Goal: Task Accomplishment & Management: Manage account settings

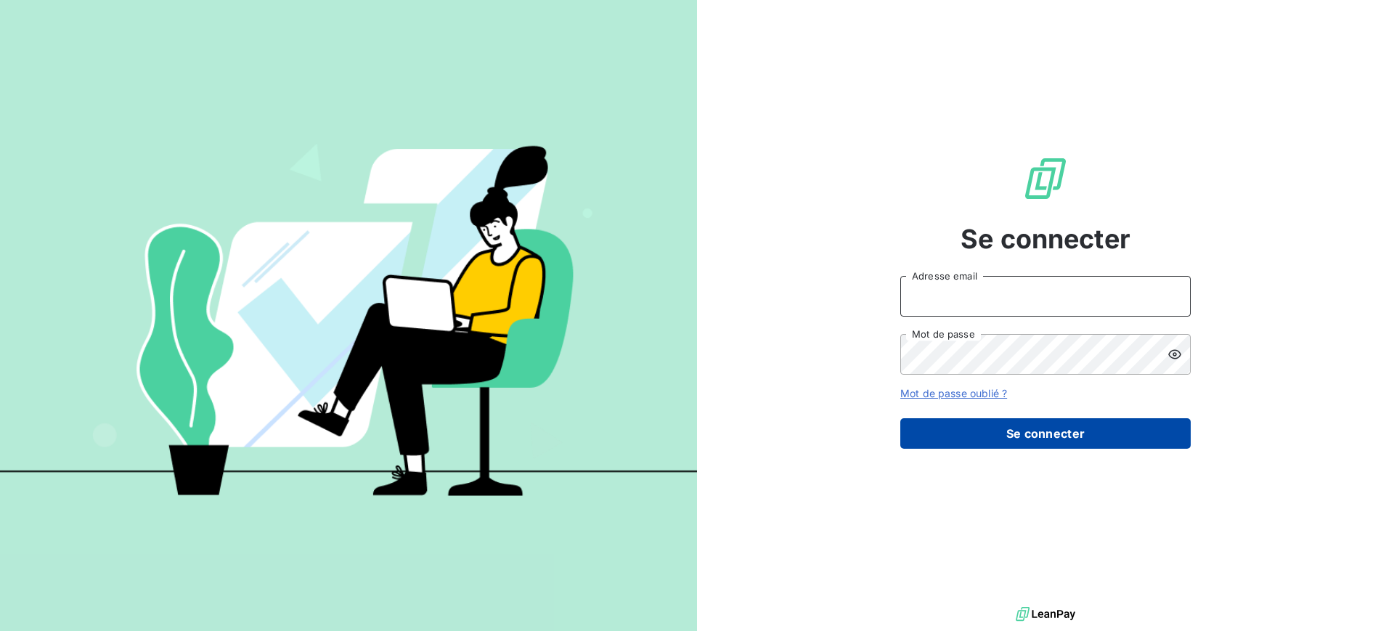
type input "[EMAIL_ADDRESS][DOMAIN_NAME]"
click at [1007, 441] on button "Se connecter" at bounding box center [1045, 433] width 290 height 30
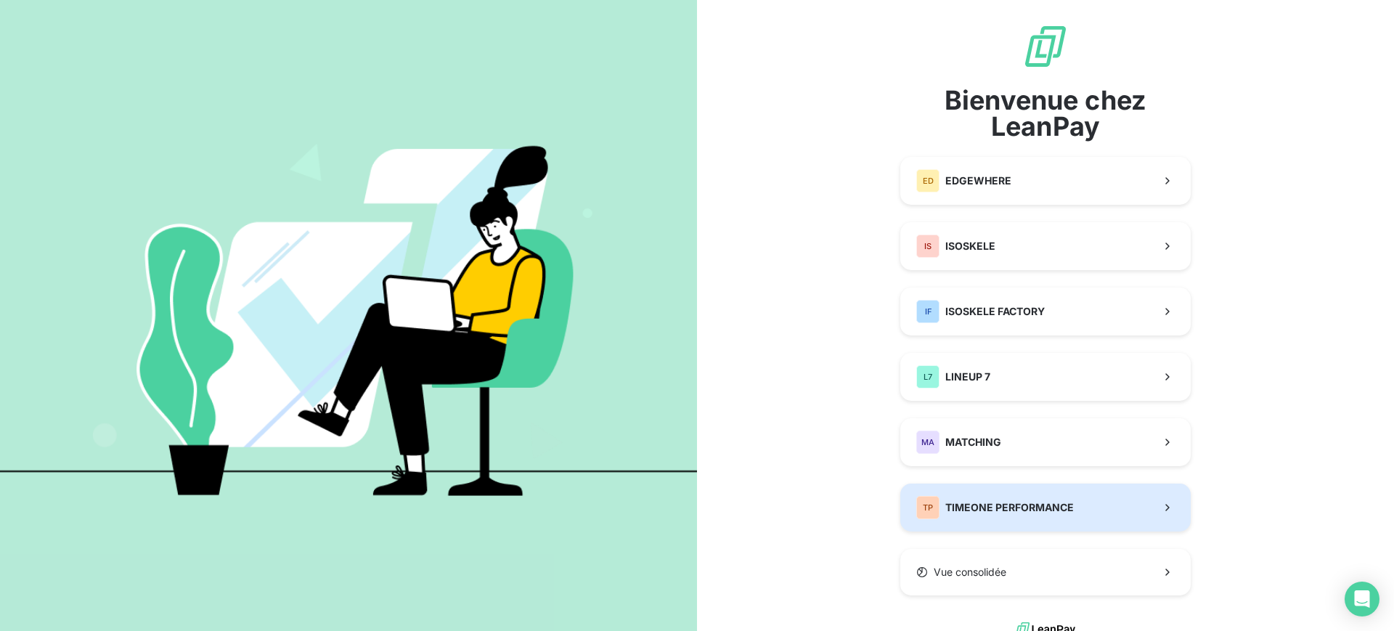
click at [1015, 515] on div "TP TIMEONE PERFORMANCE" at bounding box center [995, 507] width 158 height 23
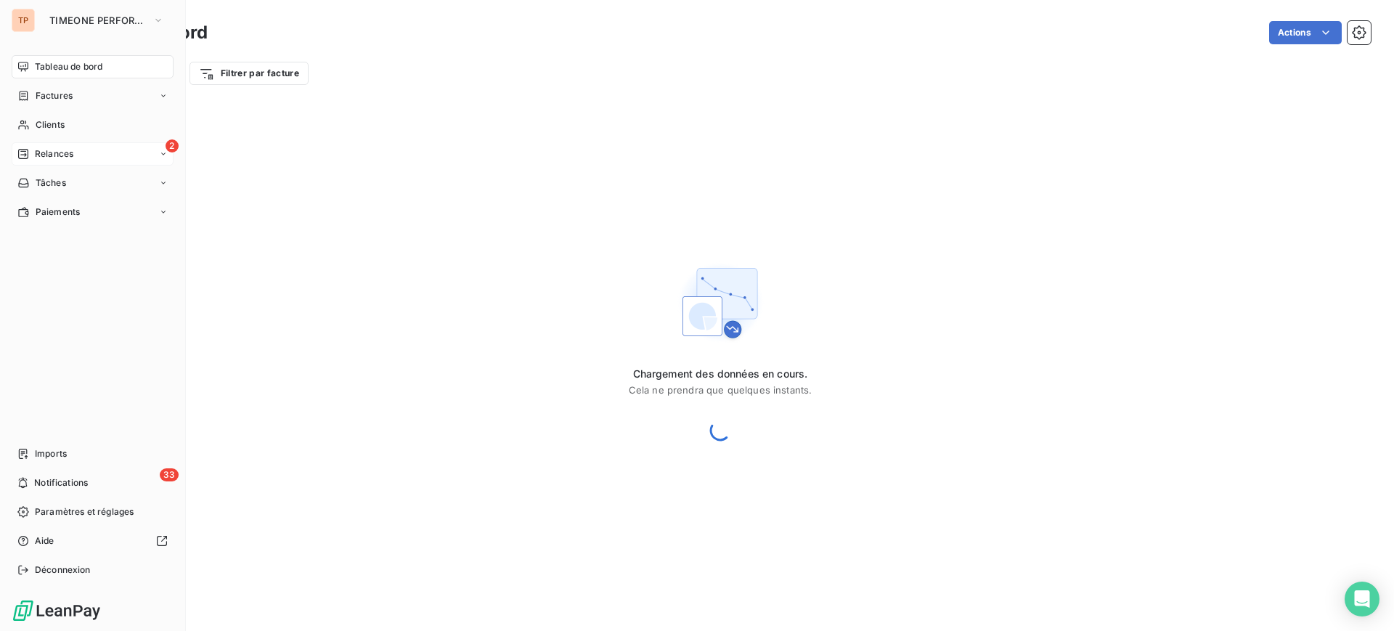
click at [36, 168] on nav "Tableau de bord Factures Clients 2 Relances Tâches Paiements" at bounding box center [93, 139] width 162 height 168
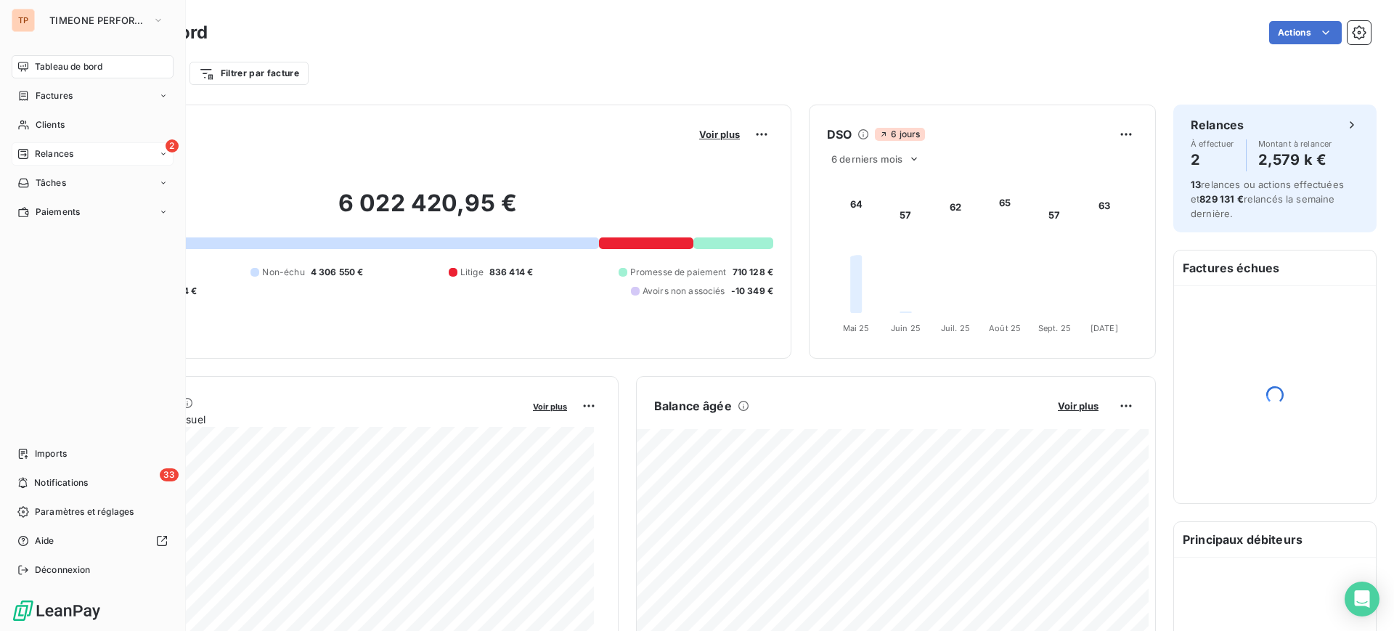
click at [53, 159] on span "Relances" at bounding box center [54, 153] width 38 height 13
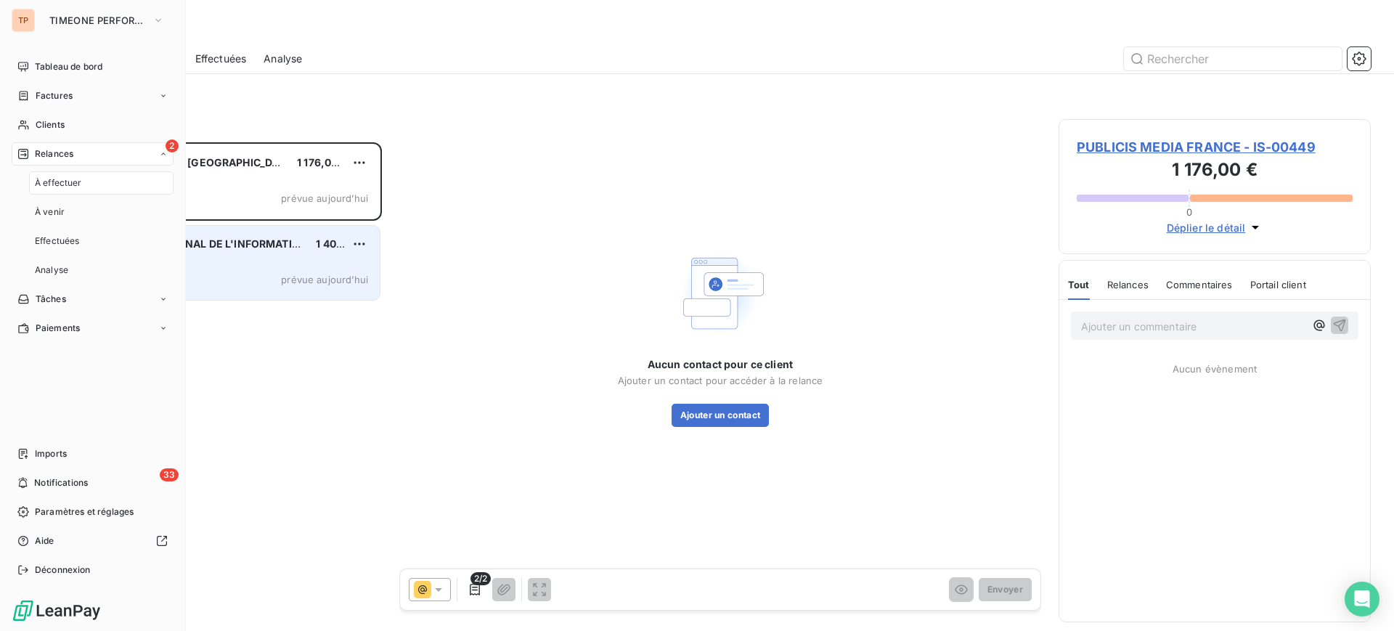
scroll to position [475, 298]
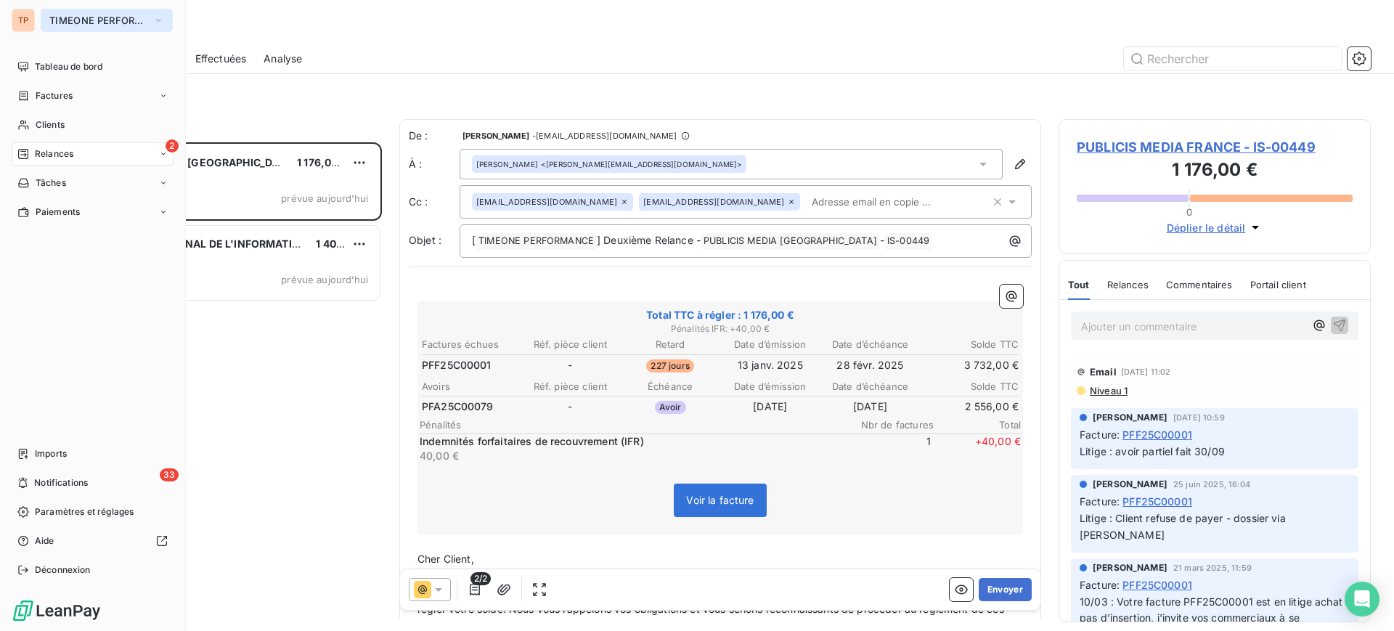
click at [64, 20] on span "TIMEONE PERFORMANCE" at bounding box center [97, 21] width 97 height 12
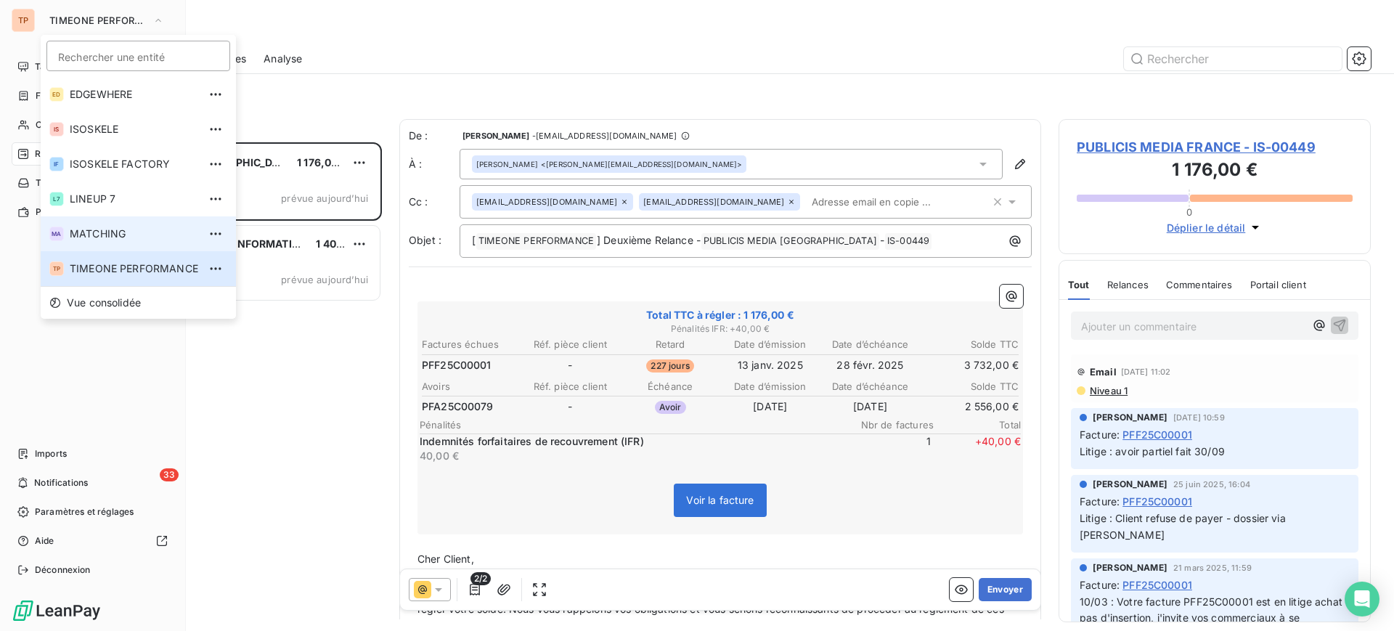
click at [156, 223] on li "MA MATCHING" at bounding box center [138, 233] width 195 height 35
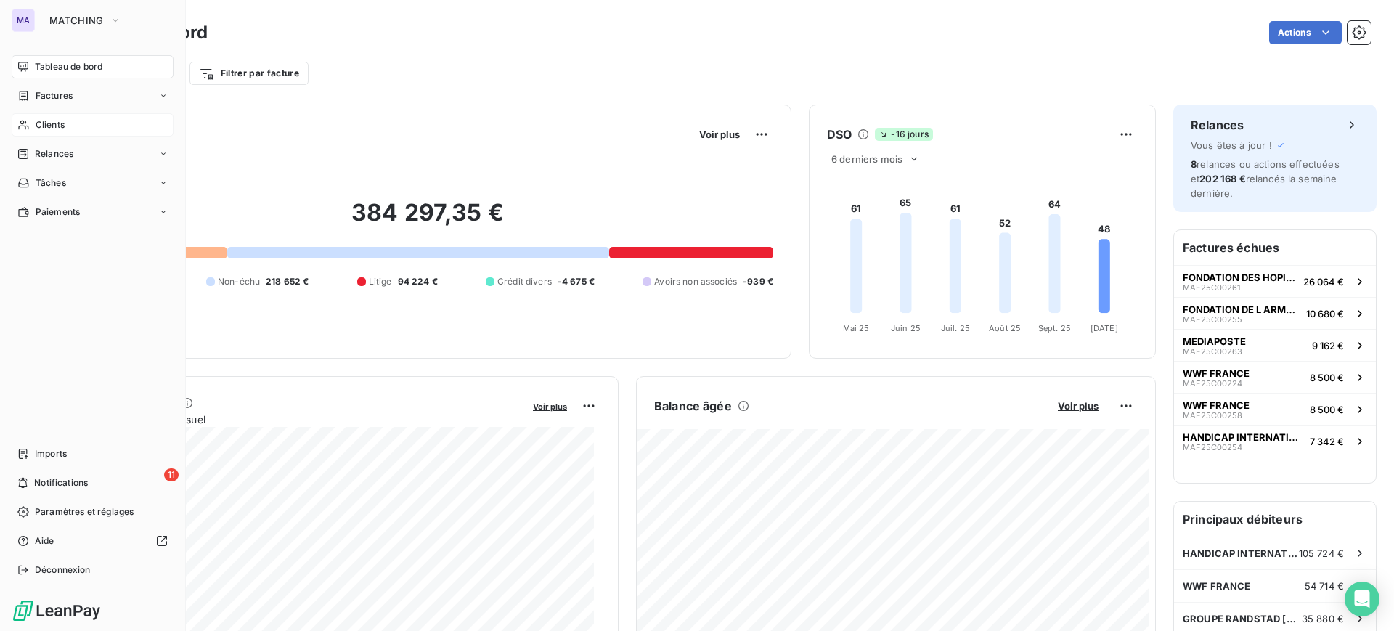
click at [72, 131] on div "Clients" at bounding box center [93, 124] width 162 height 23
click at [80, 153] on div "Relances" at bounding box center [93, 153] width 162 height 23
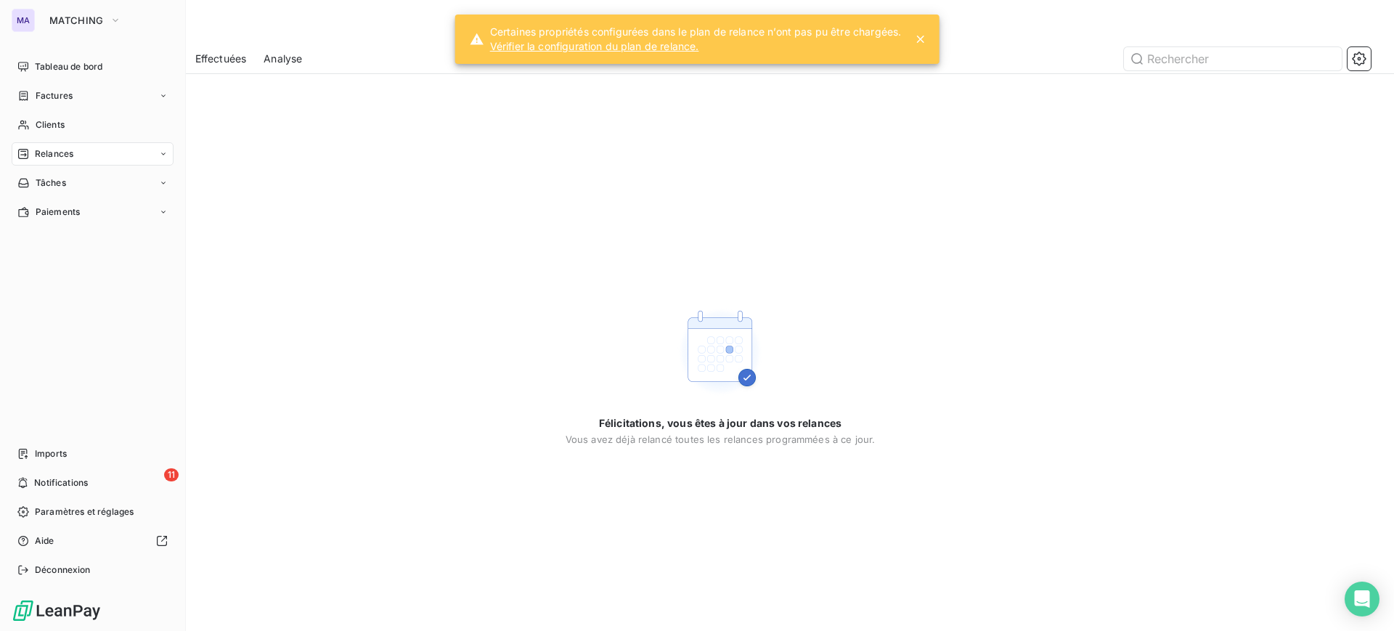
click at [38, 23] on div "MA MATCHING" at bounding box center [93, 20] width 162 height 23
click at [90, 28] on button "MATCHING" at bounding box center [85, 20] width 89 height 23
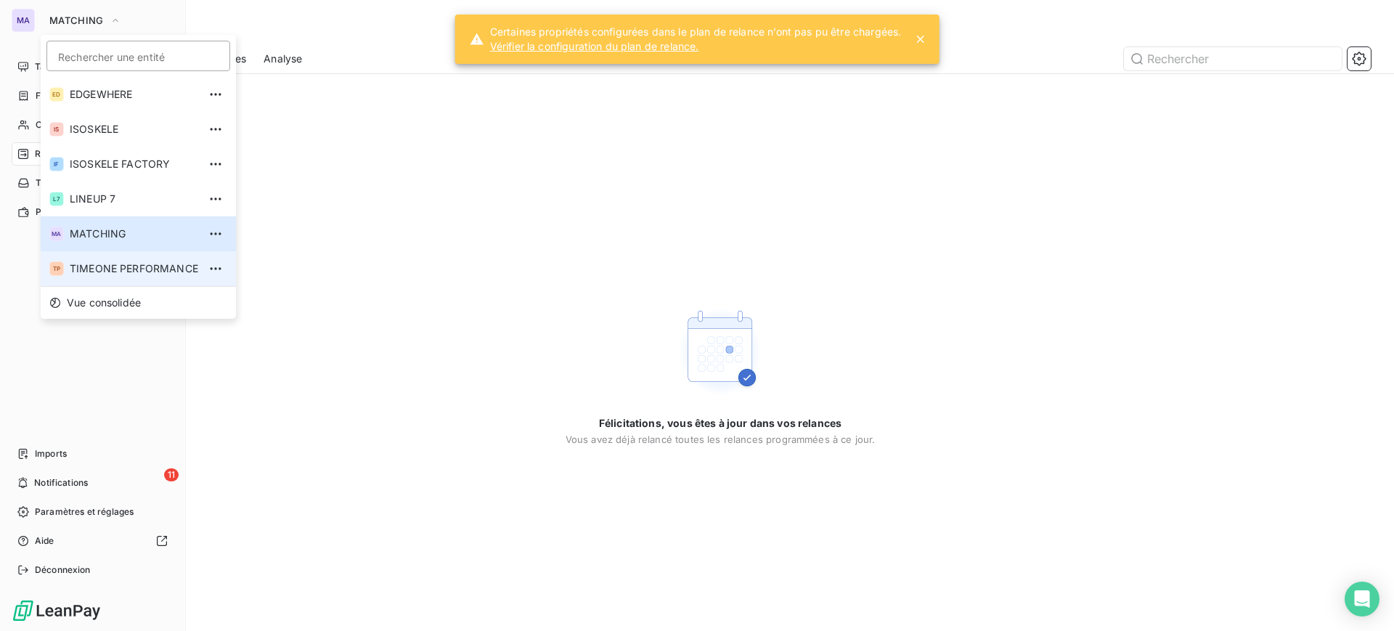
click at [139, 259] on li "TP TIMEONE PERFORMANCE" at bounding box center [138, 268] width 195 height 35
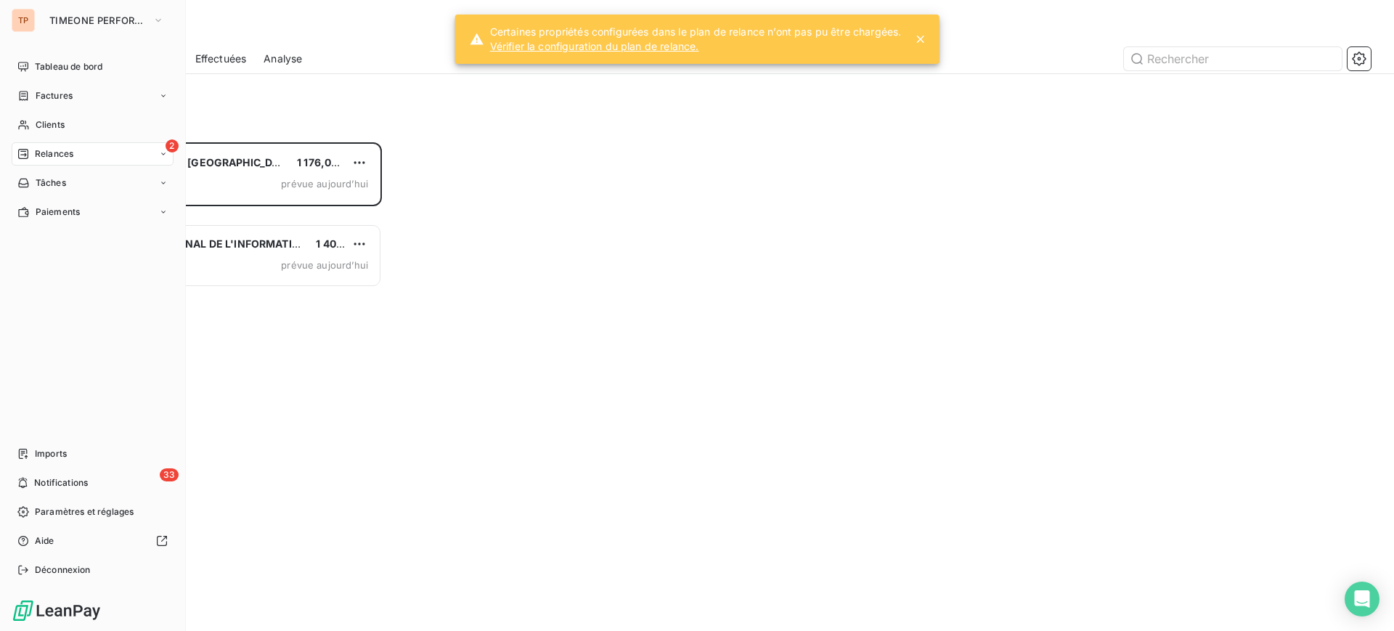
scroll to position [475, 298]
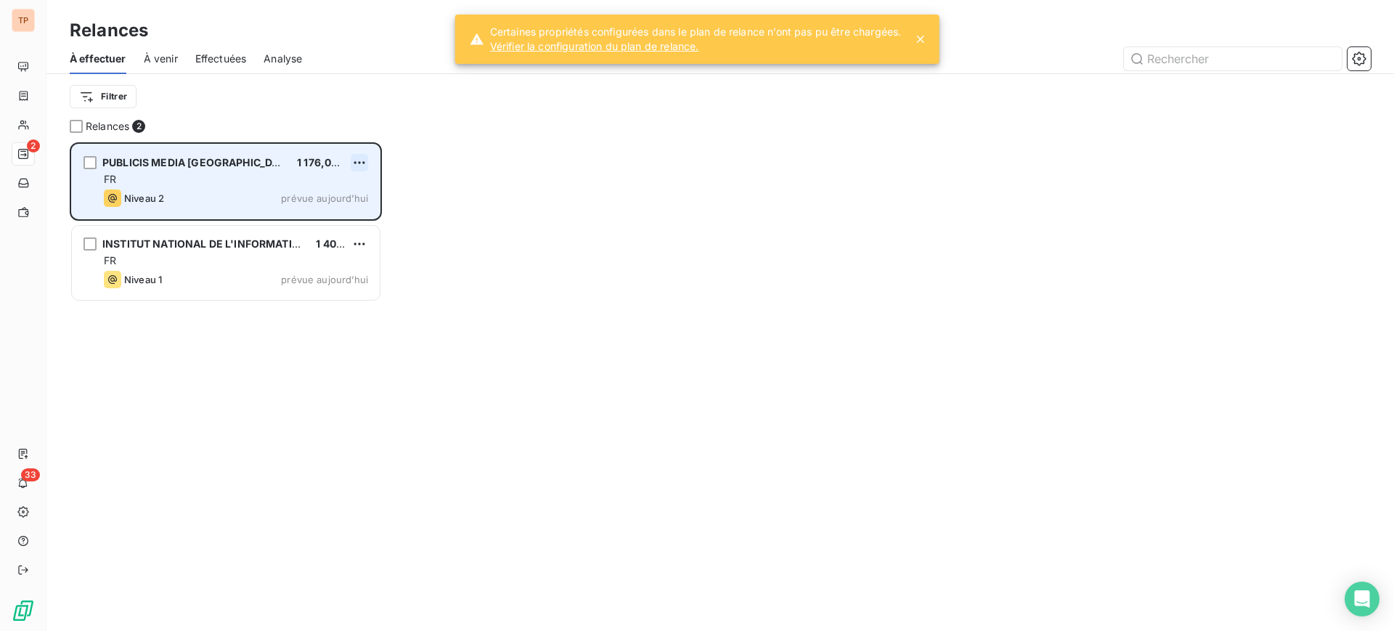
click at [357, 160] on html "TP 2 33 Relances À effectuer À venir Effectuées Analyse Filtrer Relances 2 PUBL…" at bounding box center [697, 315] width 1394 height 631
click at [325, 193] on div "Replanifier cette action" at bounding box center [297, 191] width 130 height 23
select select "9"
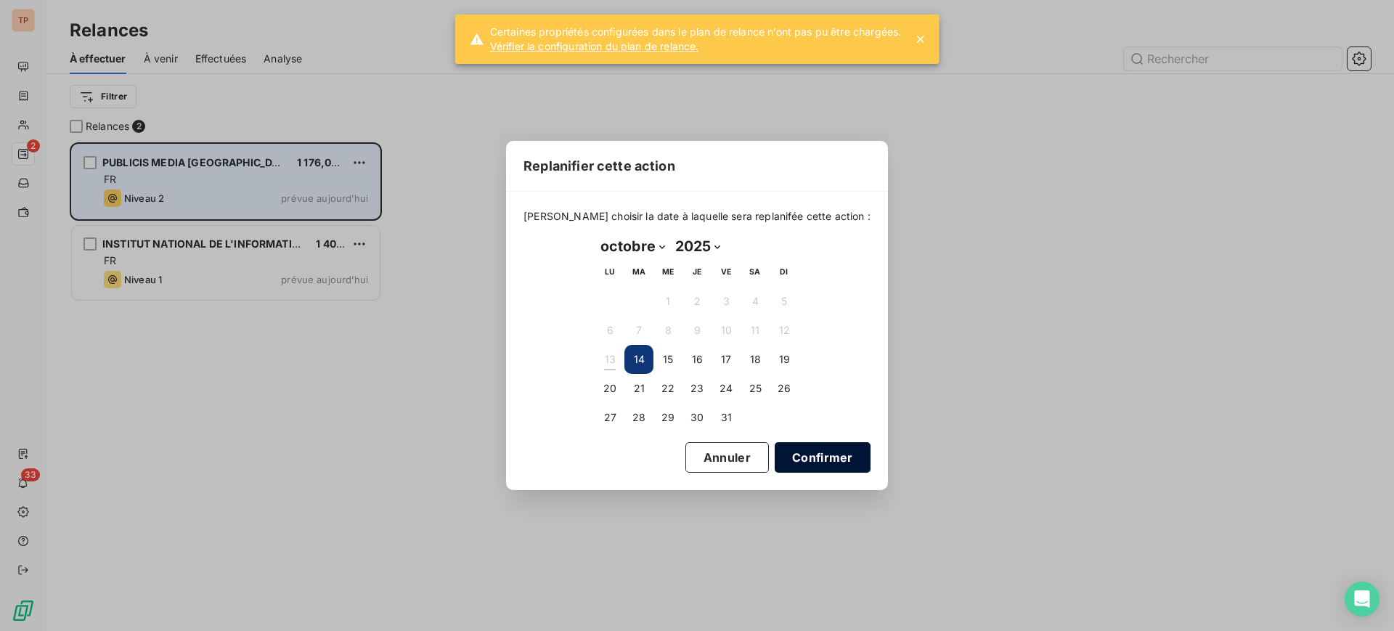
click at [782, 466] on button "Confirmer" at bounding box center [823, 457] width 96 height 30
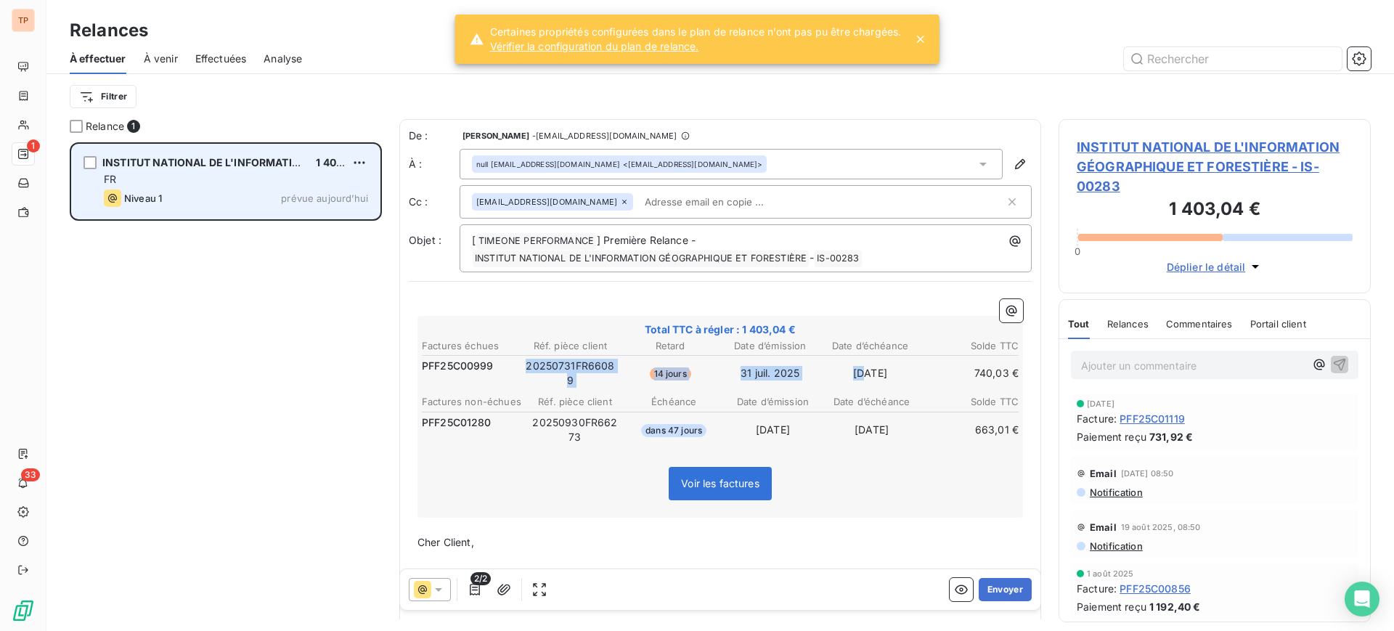
drag, startPoint x: 492, startPoint y: 371, endPoint x: 848, endPoint y: 385, distance: 356.7
click at [844, 385] on tr "PFF25C00999 20250731FR66089 14 jours [DATE] [DATE] 740,03 €" at bounding box center [720, 373] width 598 height 30
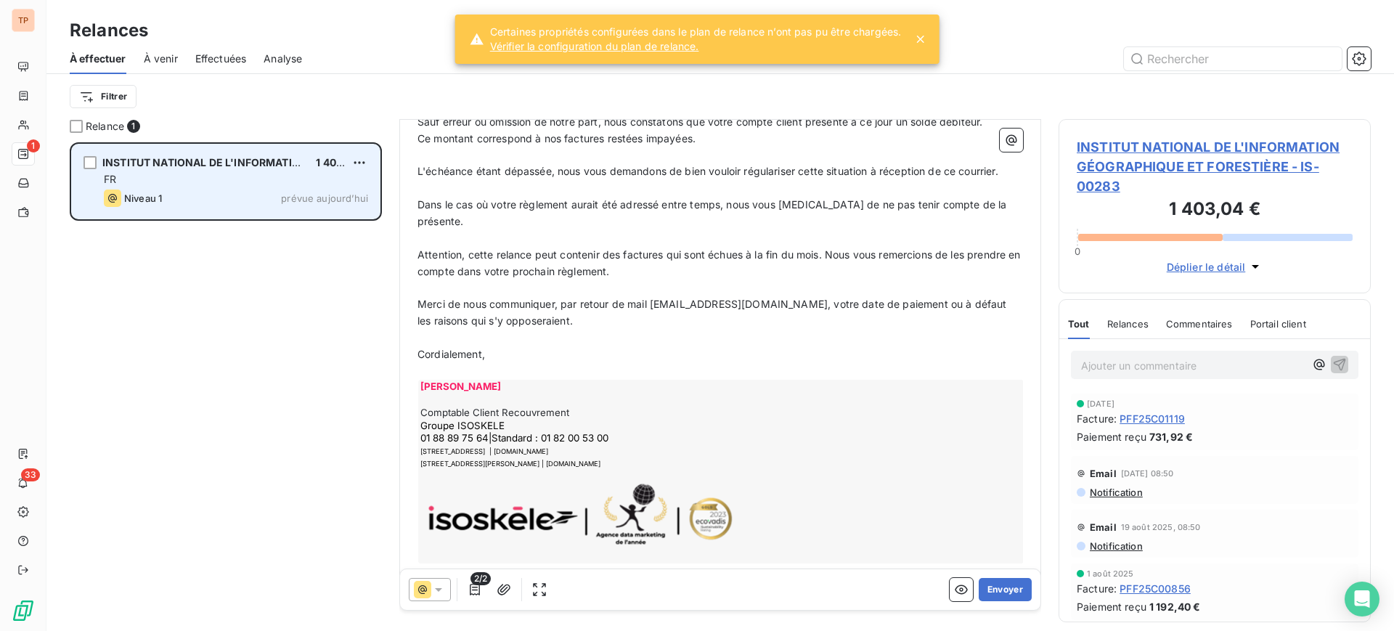
scroll to position [460, 0]
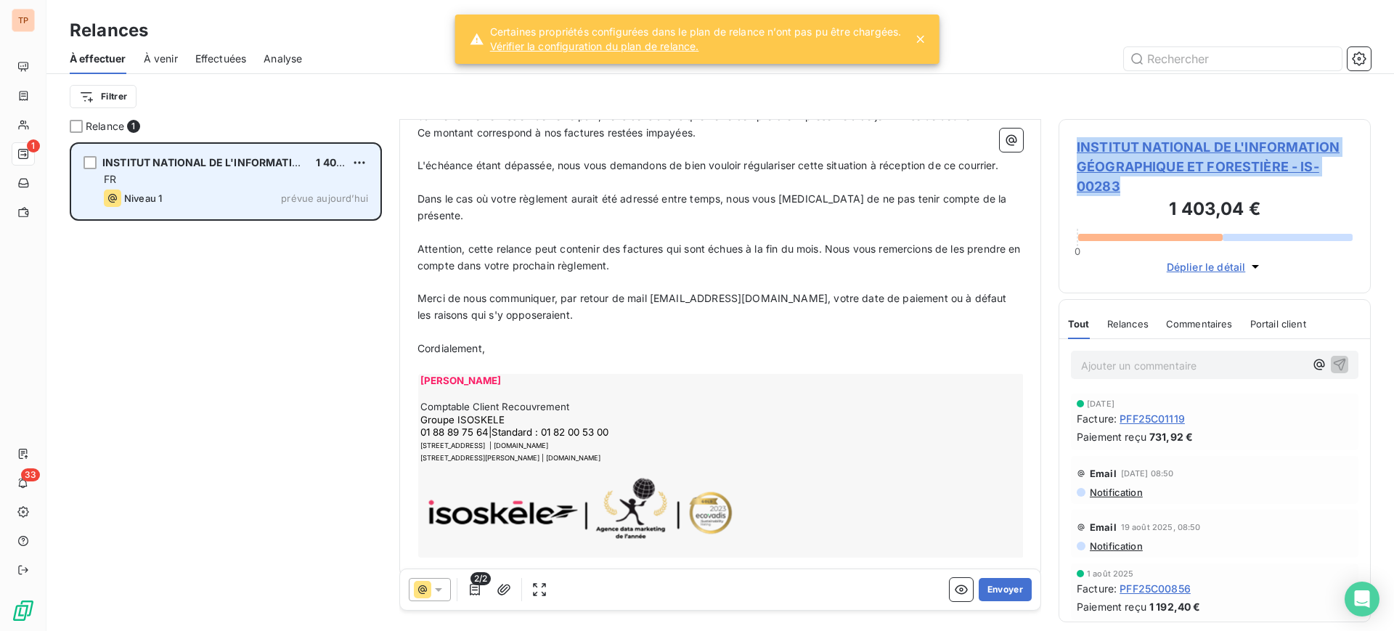
drag, startPoint x: 1067, startPoint y: 144, endPoint x: 1321, endPoint y: 180, distance: 255.9
click at [1321, 180] on div "INSTITUT NATIONAL DE L'INFORMATION GÉOGRAPHIQUE ET FORESTIÈRE - IS-00283 1 403,…" at bounding box center [1215, 206] width 312 height 174
copy span "INSTITUT NATIONAL DE L'INFORMATION GÉOGRAPHIQUE ET FORESTIÈRE - IS-00283"
